Goal: Navigation & Orientation: Understand site structure

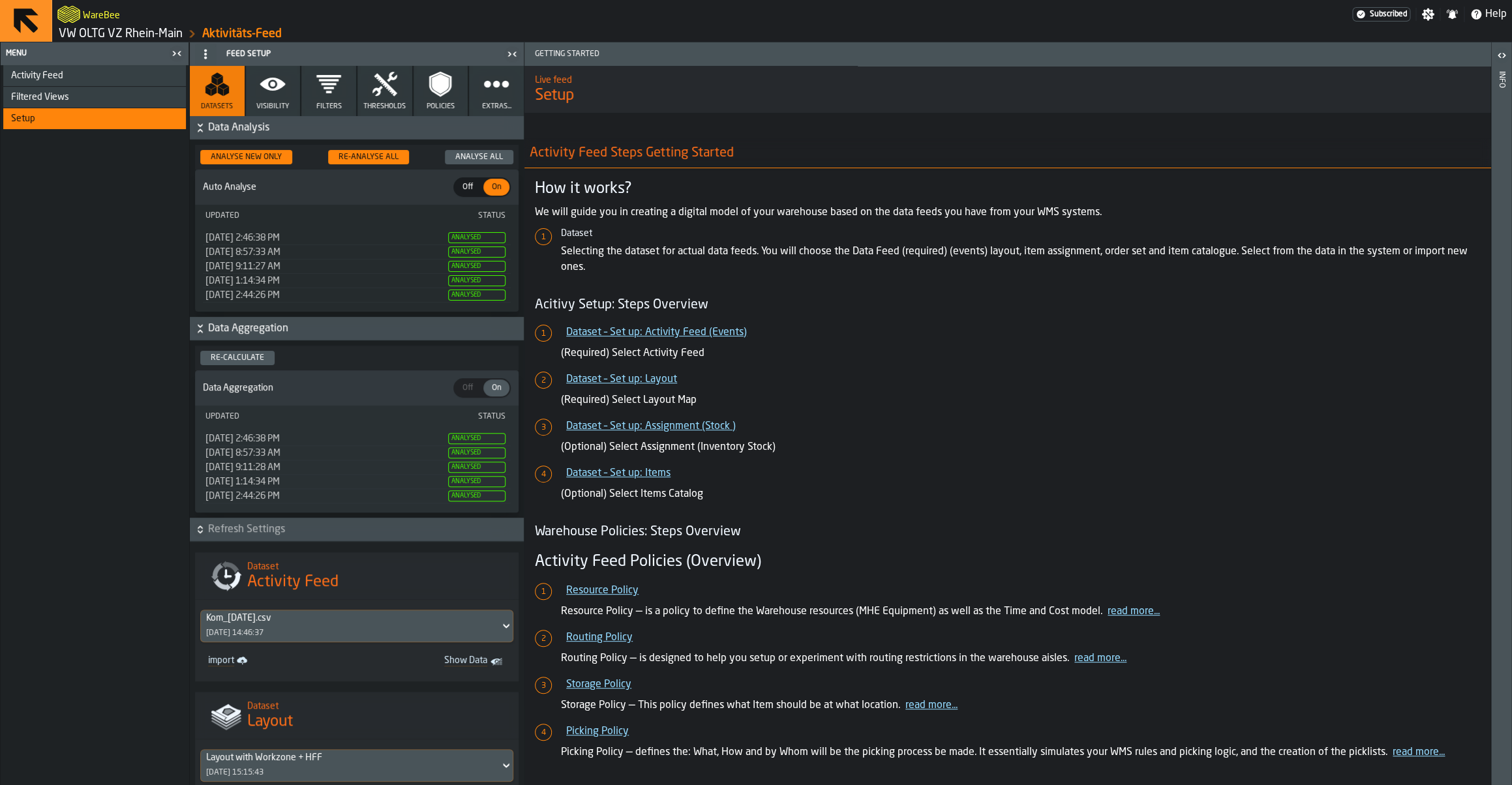
click at [54, 73] on span "Activity Feed" at bounding box center [37, 76] width 52 height 10
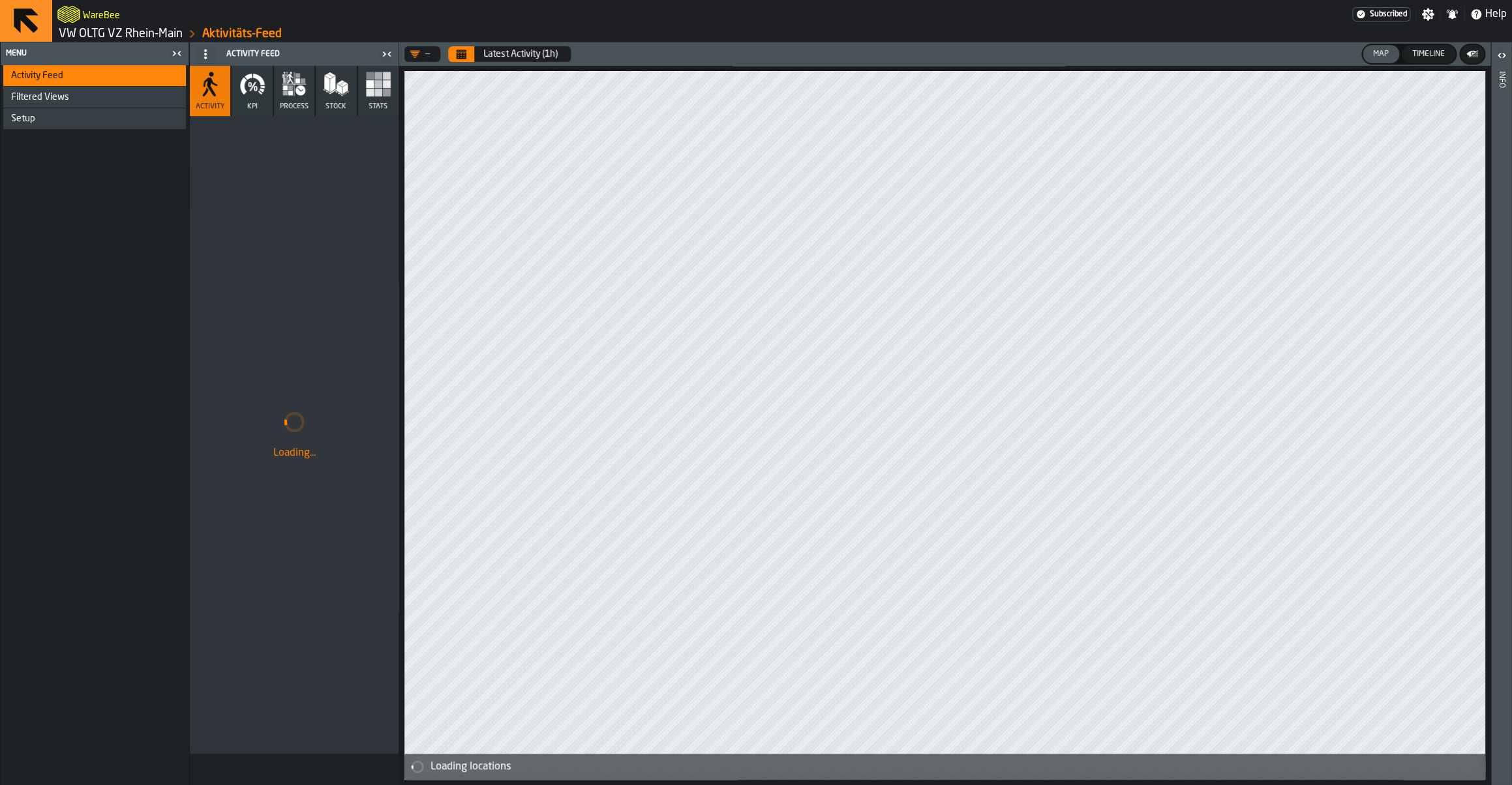
click at [71, 113] on div "Setup" at bounding box center [94, 118] width 182 height 21
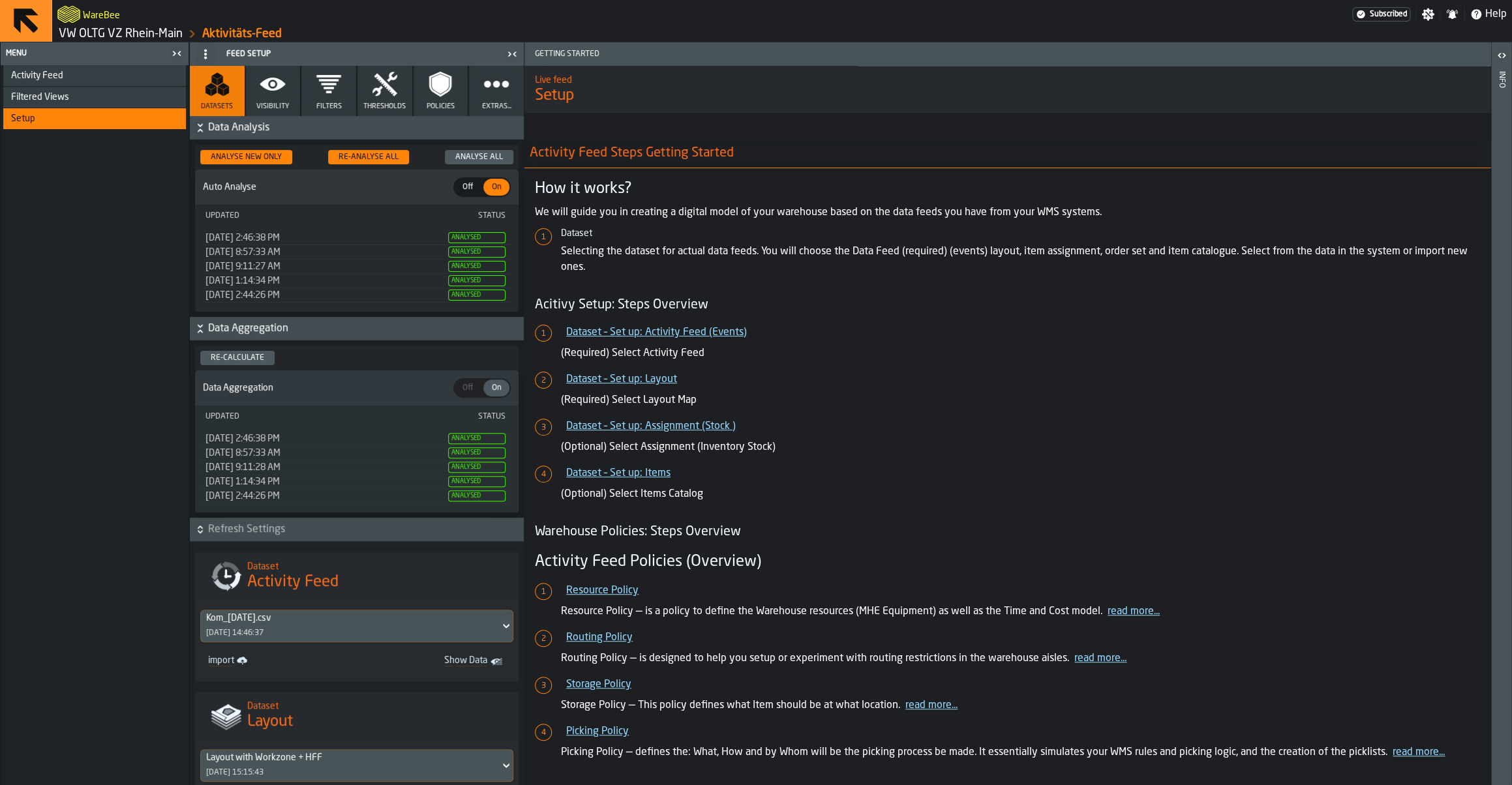
click at [263, 85] on icon "button" at bounding box center [273, 84] width 25 height 13
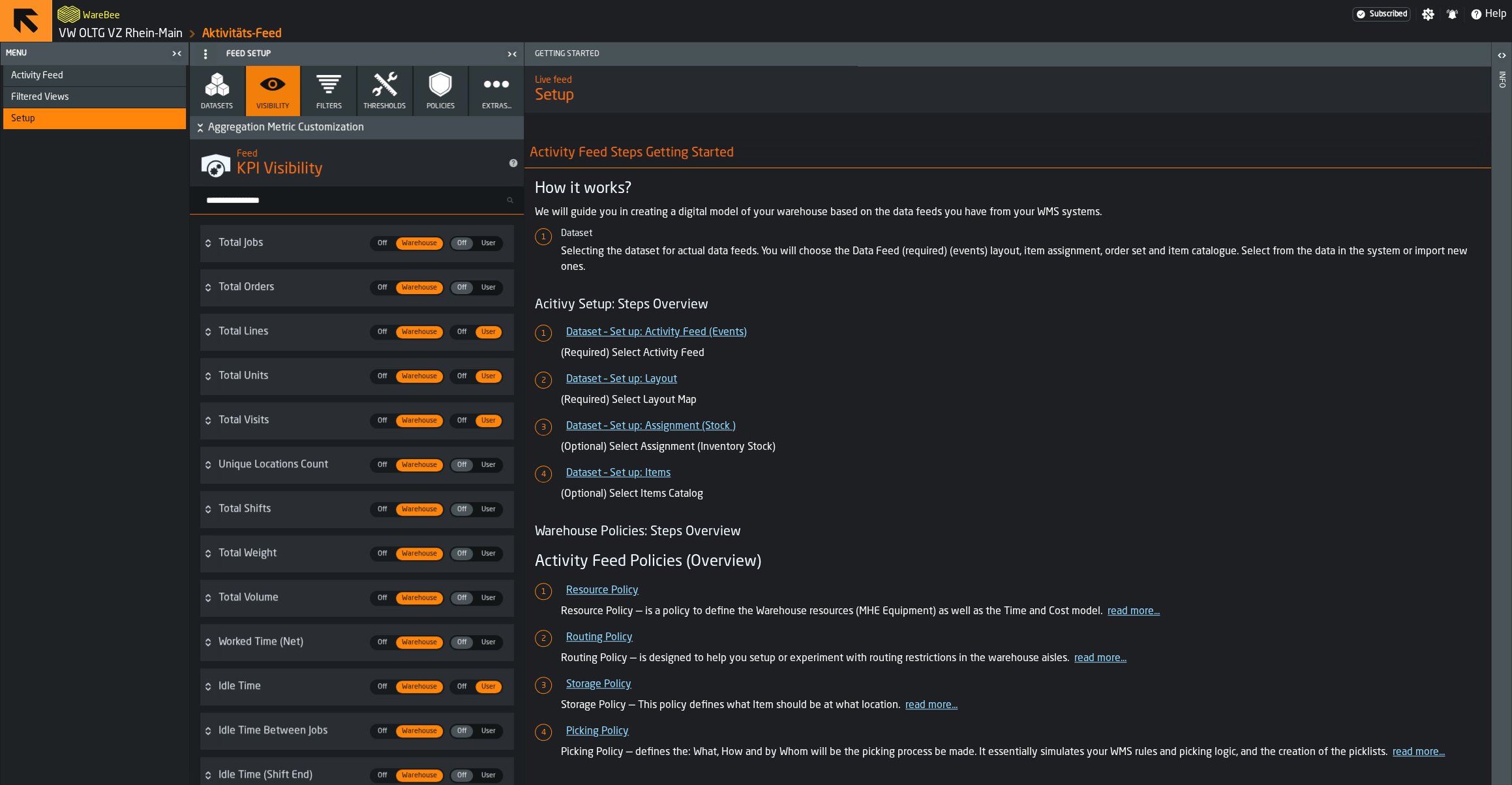
click at [231, 103] on span "Datasets" at bounding box center [217, 107] width 32 height 9
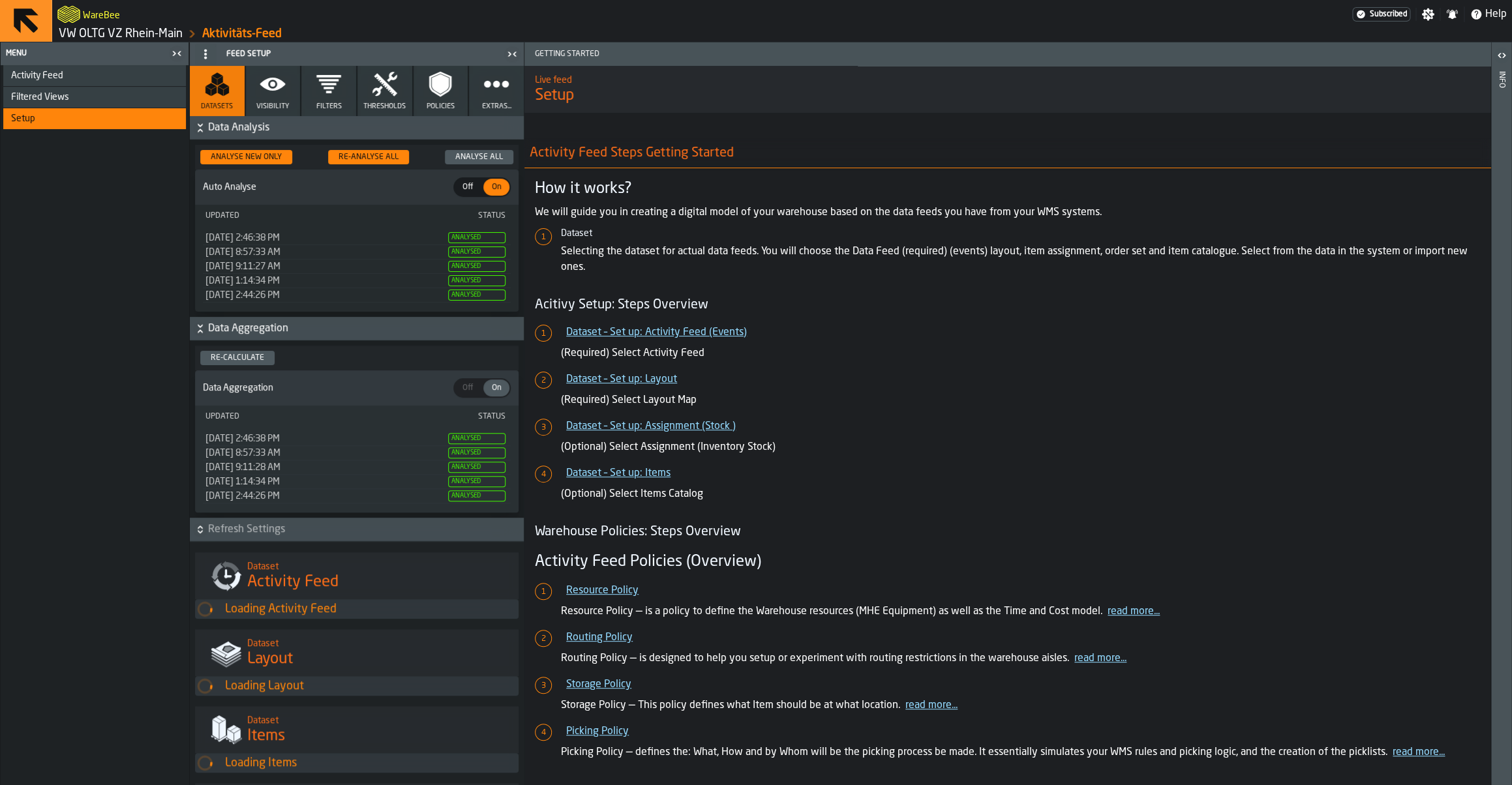
click at [52, 81] on span "Activity Feed" at bounding box center [37, 76] width 52 height 10
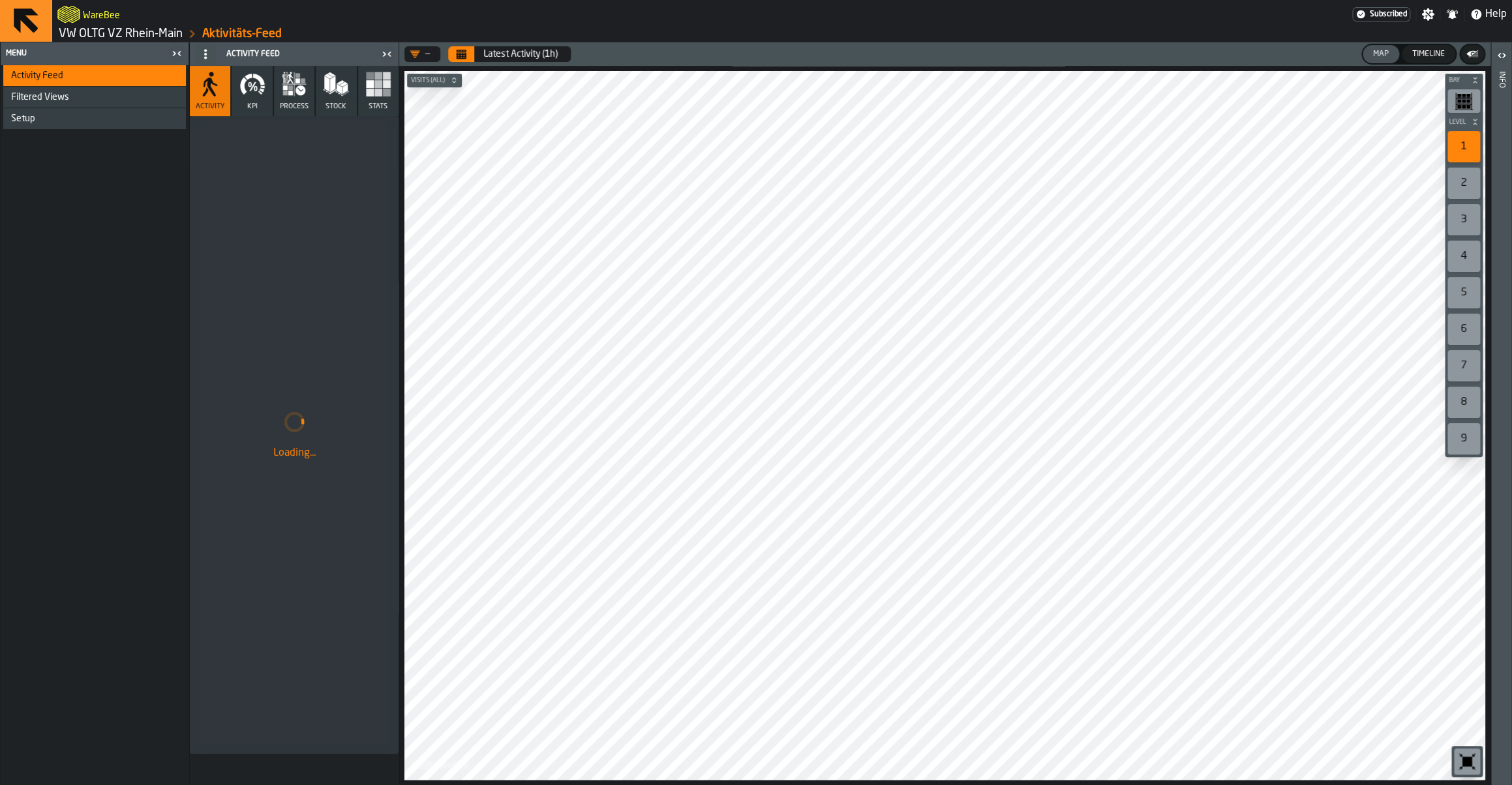
click at [257, 104] on span "KPI" at bounding box center [252, 107] width 10 height 9
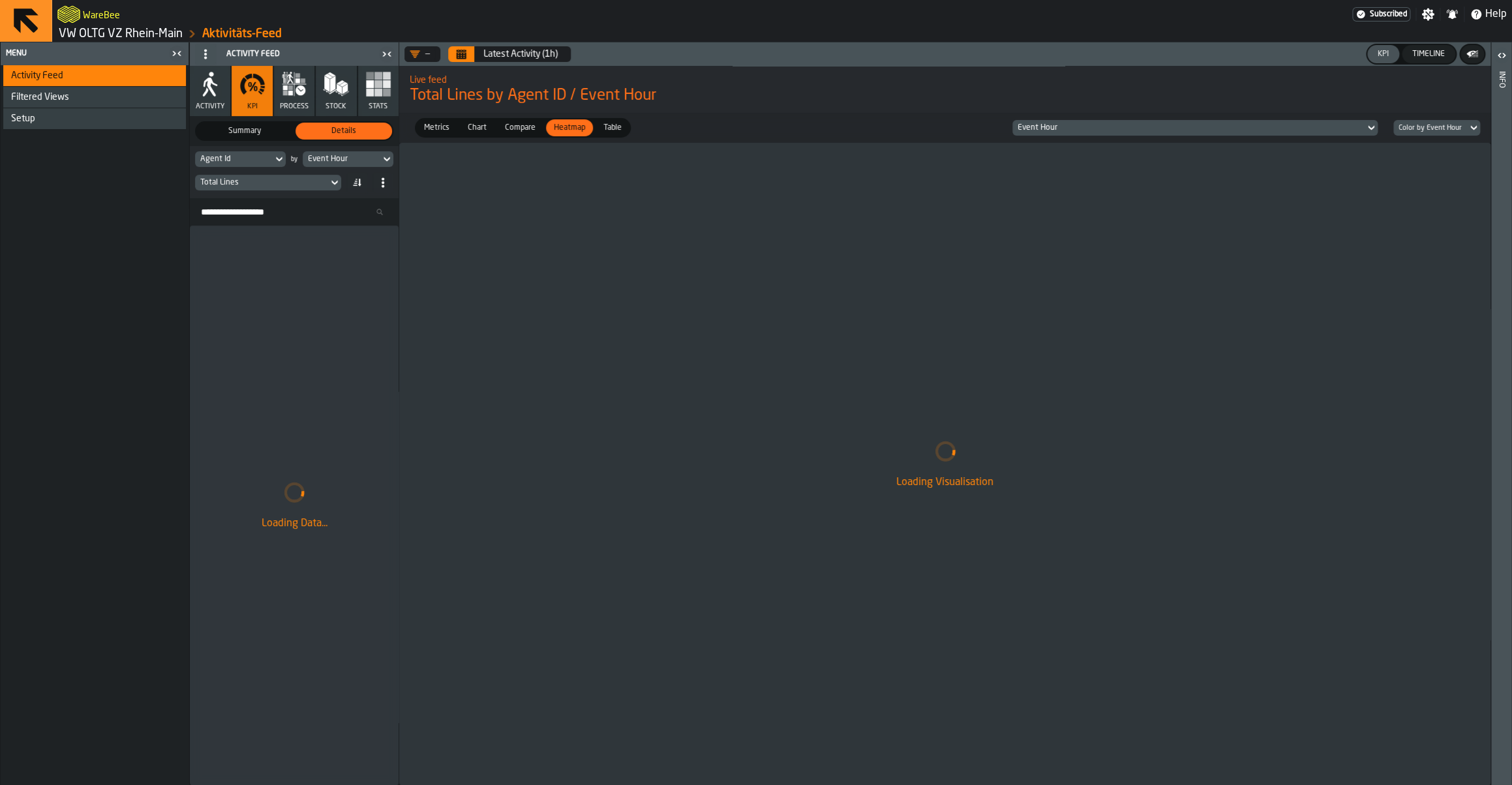
click at [221, 103] on span "Activity" at bounding box center [209, 107] width 28 height 9
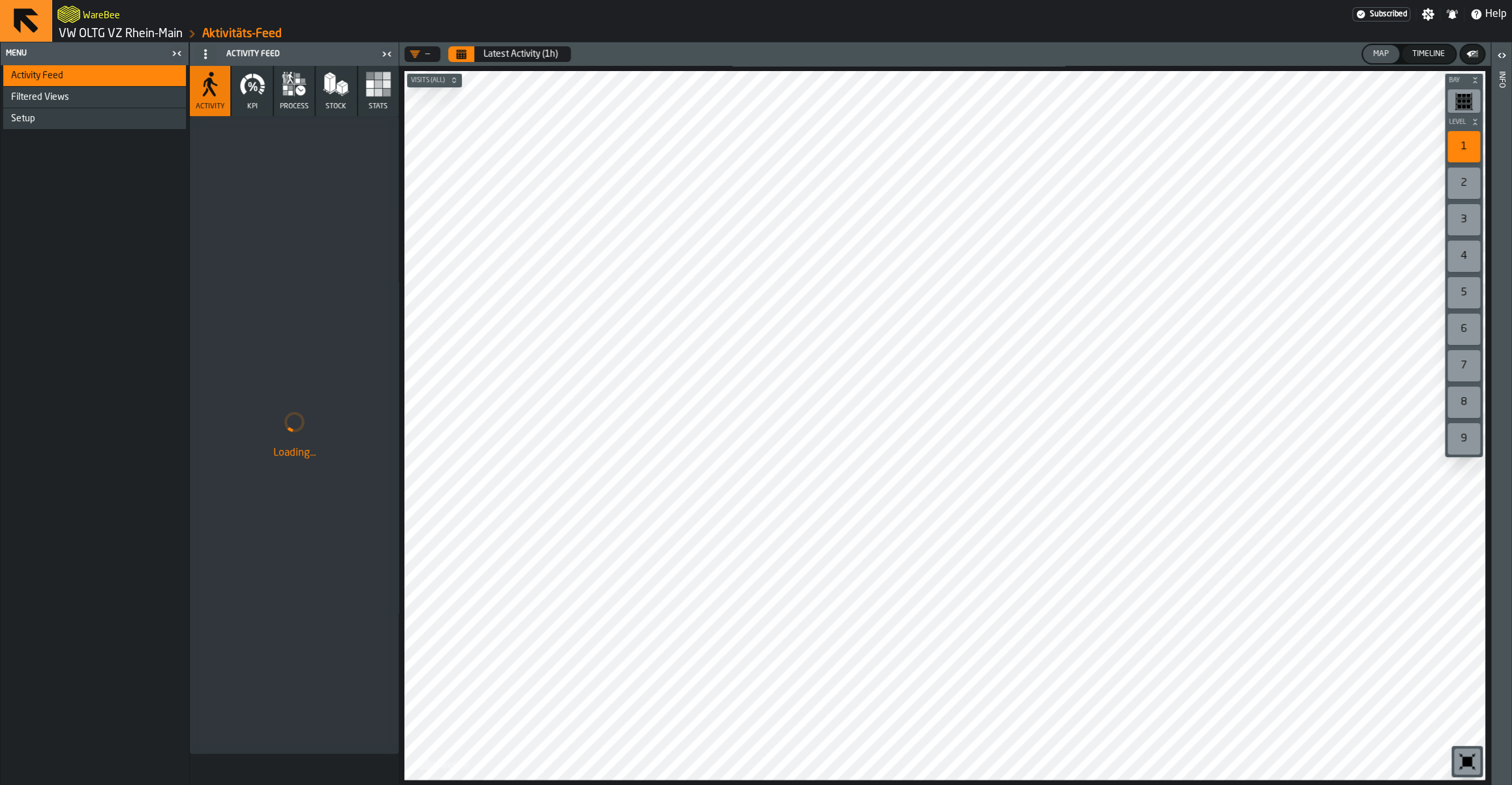
click at [264, 102] on button "KPI" at bounding box center [252, 91] width 41 height 50
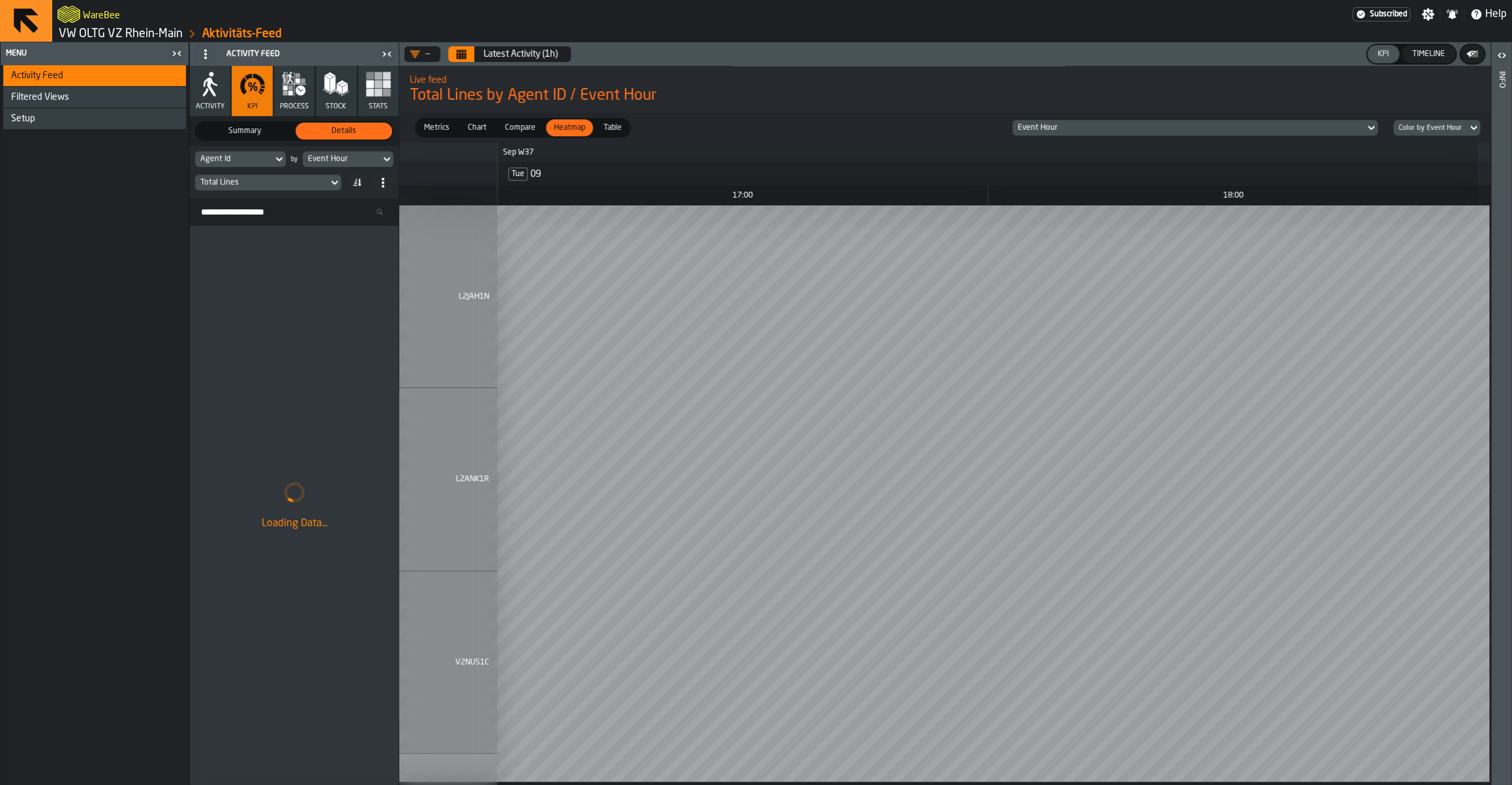
click at [257, 124] on div "Summary" at bounding box center [244, 131] width 97 height 17
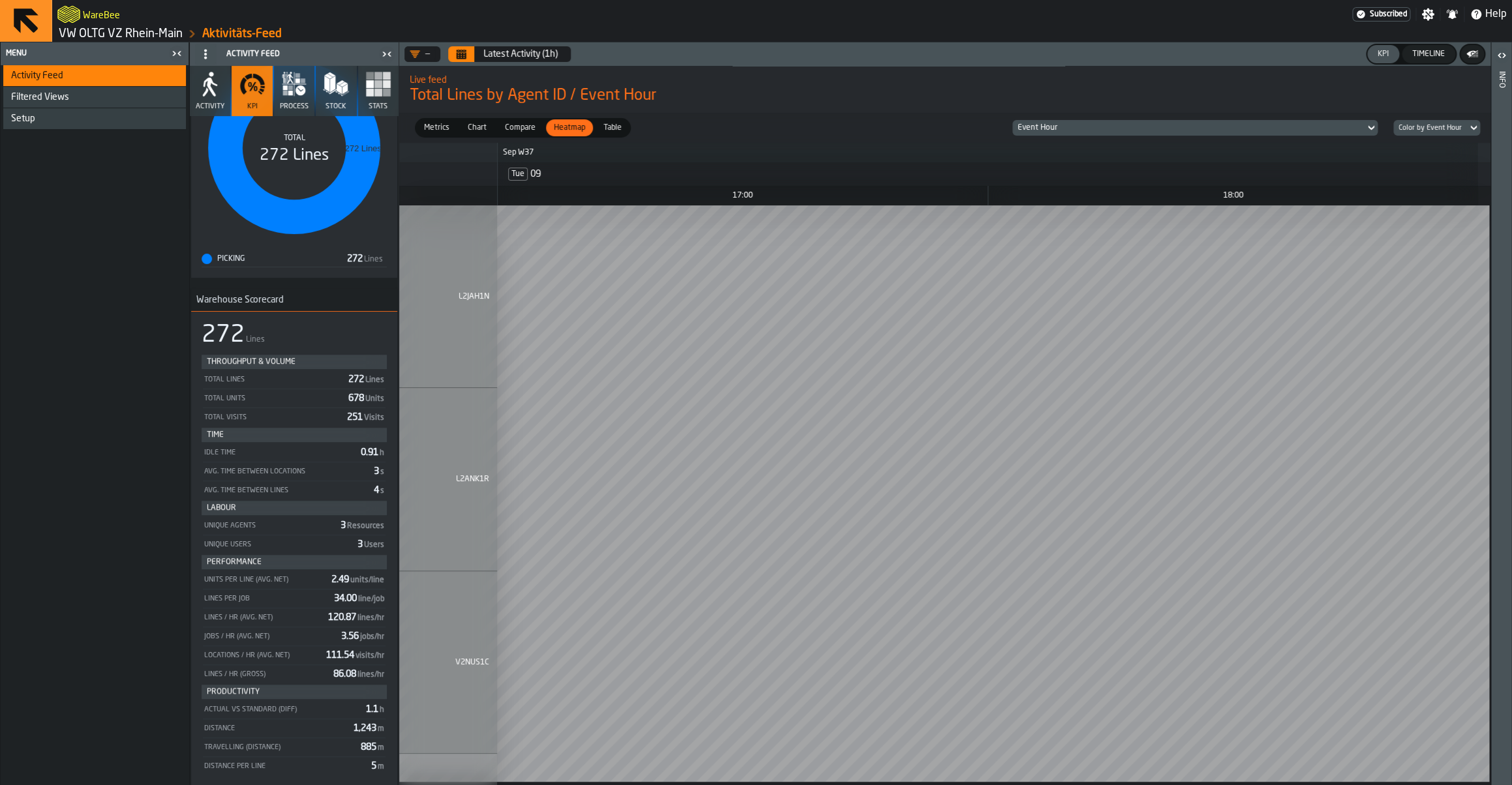
scroll to position [212, 0]
click at [33, 117] on span "Setup" at bounding box center [23, 118] width 24 height 10
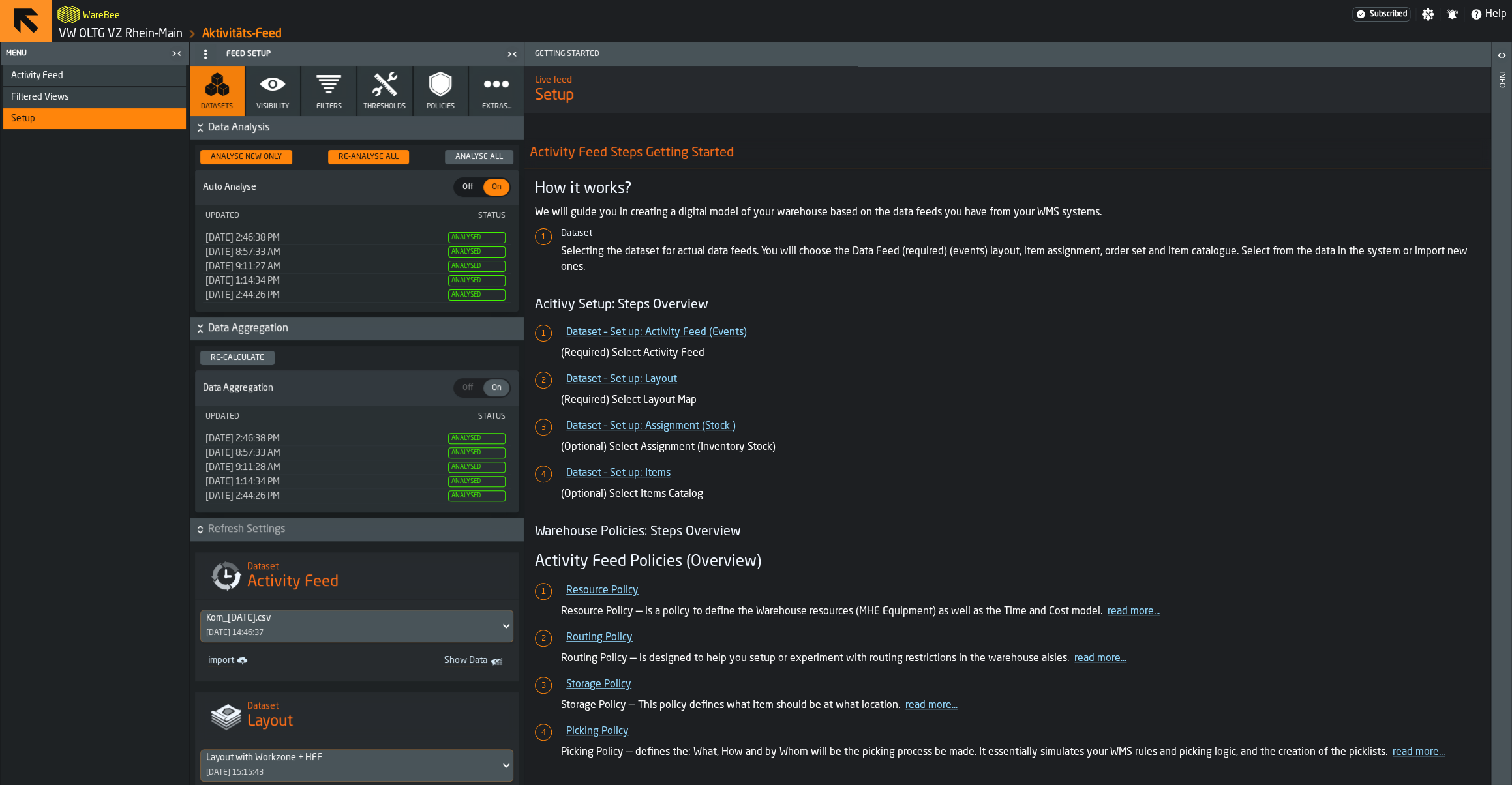
click at [154, 79] on div "Activity Feed" at bounding box center [95, 76] width 169 height 10
